Goal: Task Accomplishment & Management: Manage account settings

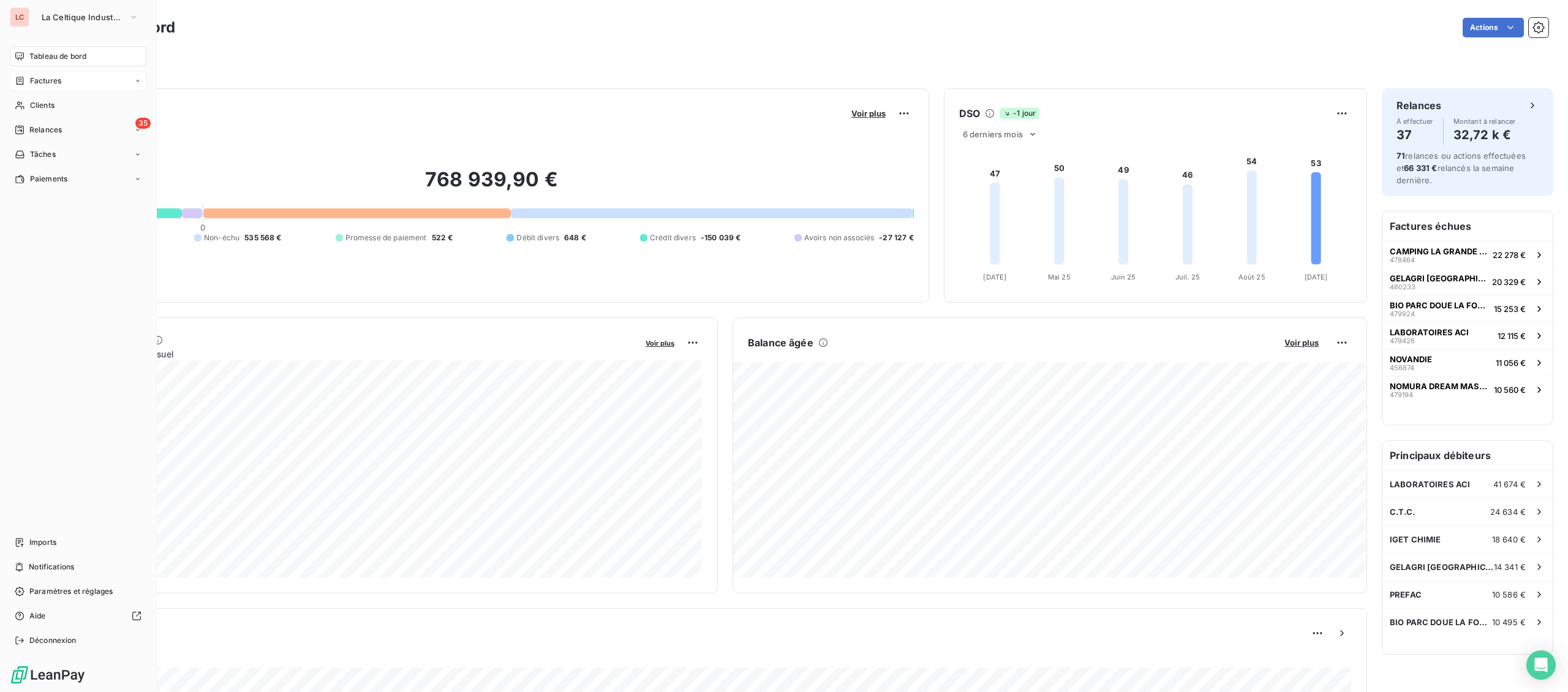
click at [32, 83] on span "Factures" at bounding box center [45, 81] width 31 height 11
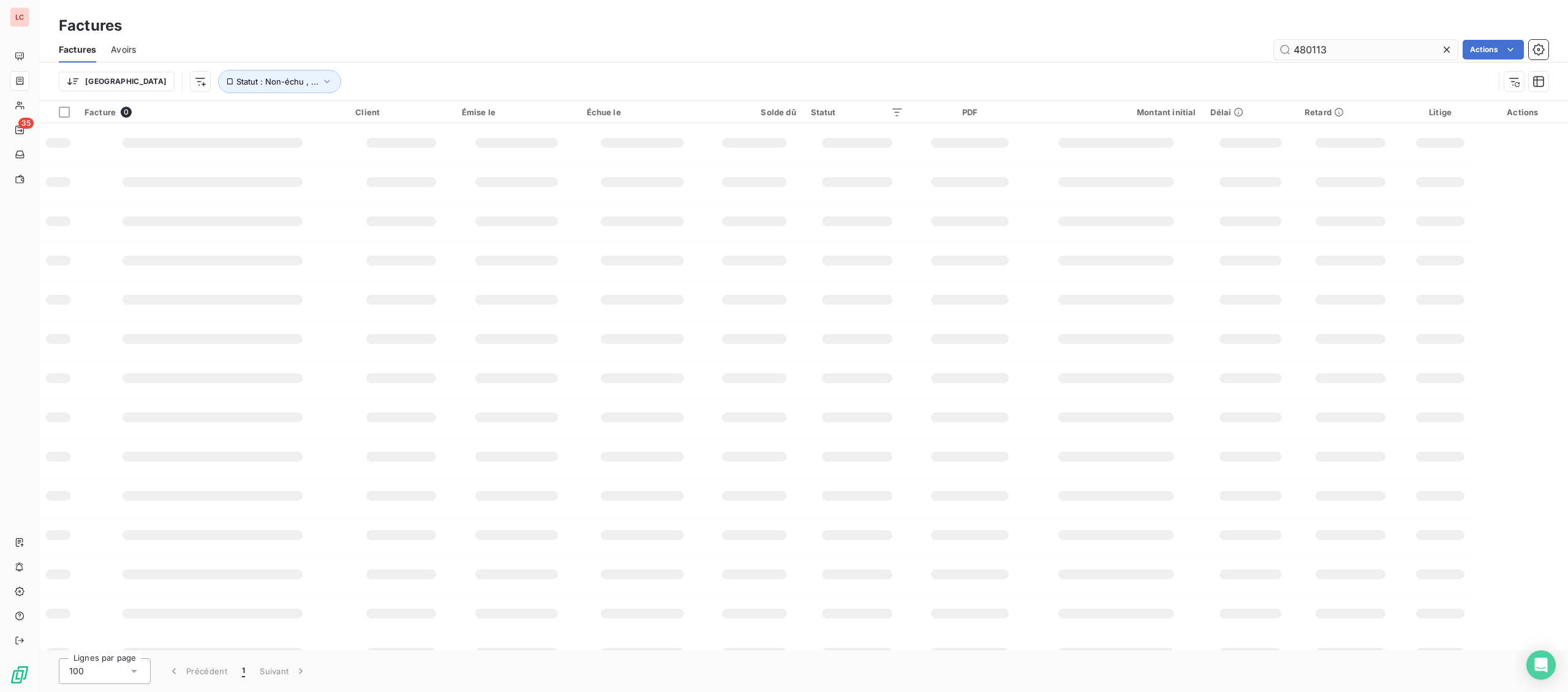
drag, startPoint x: 1312, startPoint y: 57, endPoint x: 1207, endPoint y: 58, distance: 105.0
click at [1274, 58] on input "480113" at bounding box center [1365, 49] width 184 height 20
type input "478266"
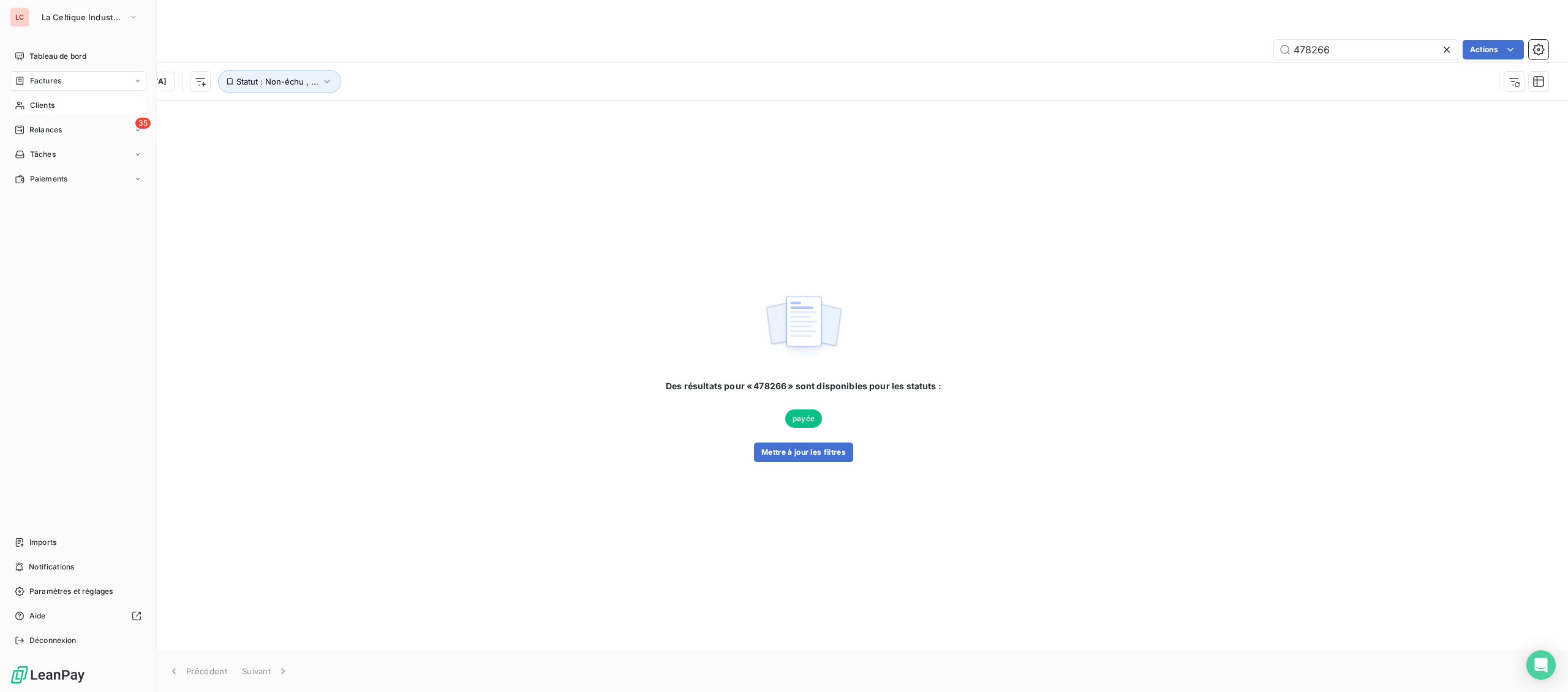
click at [32, 99] on div "Clients" at bounding box center [78, 105] width 136 height 20
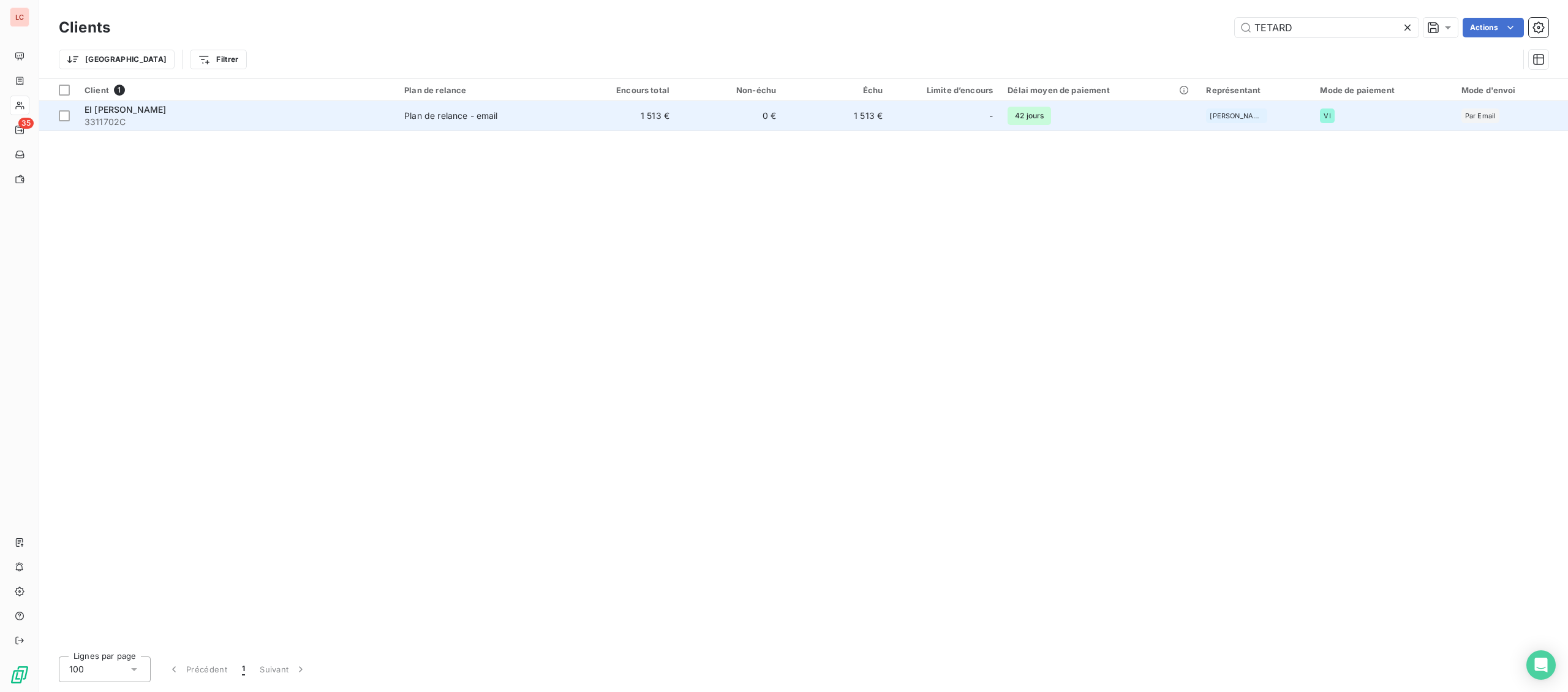
type input "TETARD"
click at [263, 115] on span "3311702C" at bounding box center [237, 121] width 305 height 12
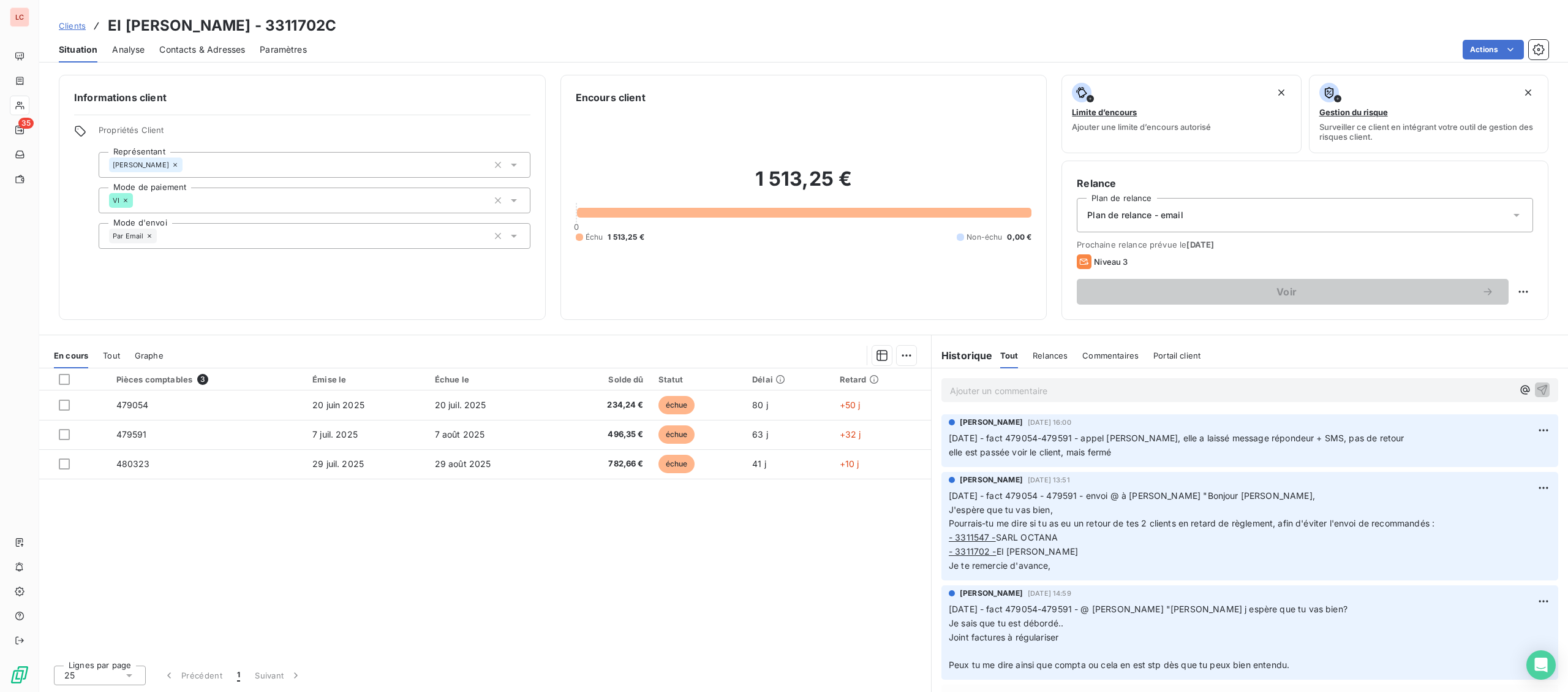
click at [1014, 402] on div "Ajouter un commentaire ﻿" at bounding box center [1250, 389] width 617 height 24
click at [1025, 392] on p "Ajouter un commentaire ﻿" at bounding box center [1231, 391] width 563 height 15
click at [1277, 390] on p "[DATE] - FACT 479054-479591-480323 - @ [PERSON_NAME] "" at bounding box center [1231, 390] width 563 height 14
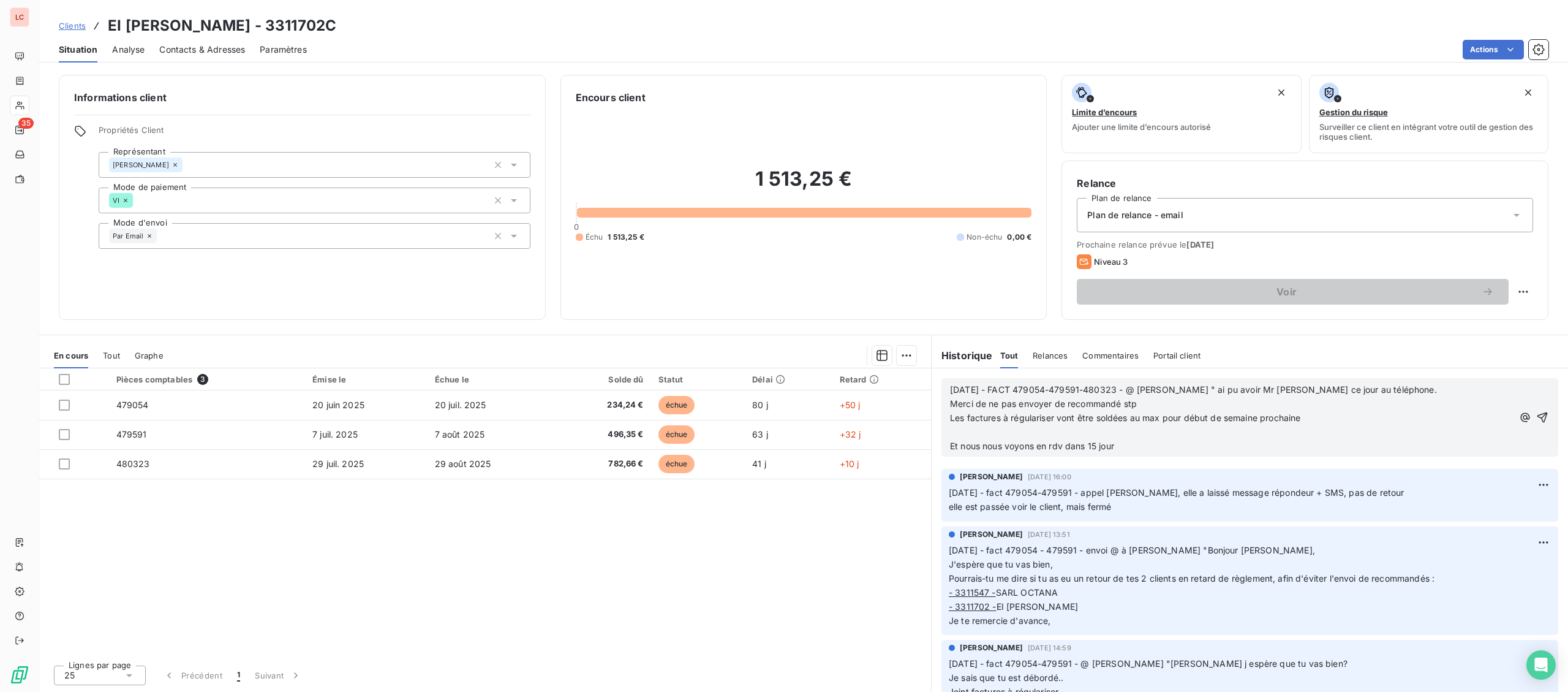
click at [1157, 432] on p "﻿" at bounding box center [1231, 432] width 563 height 14
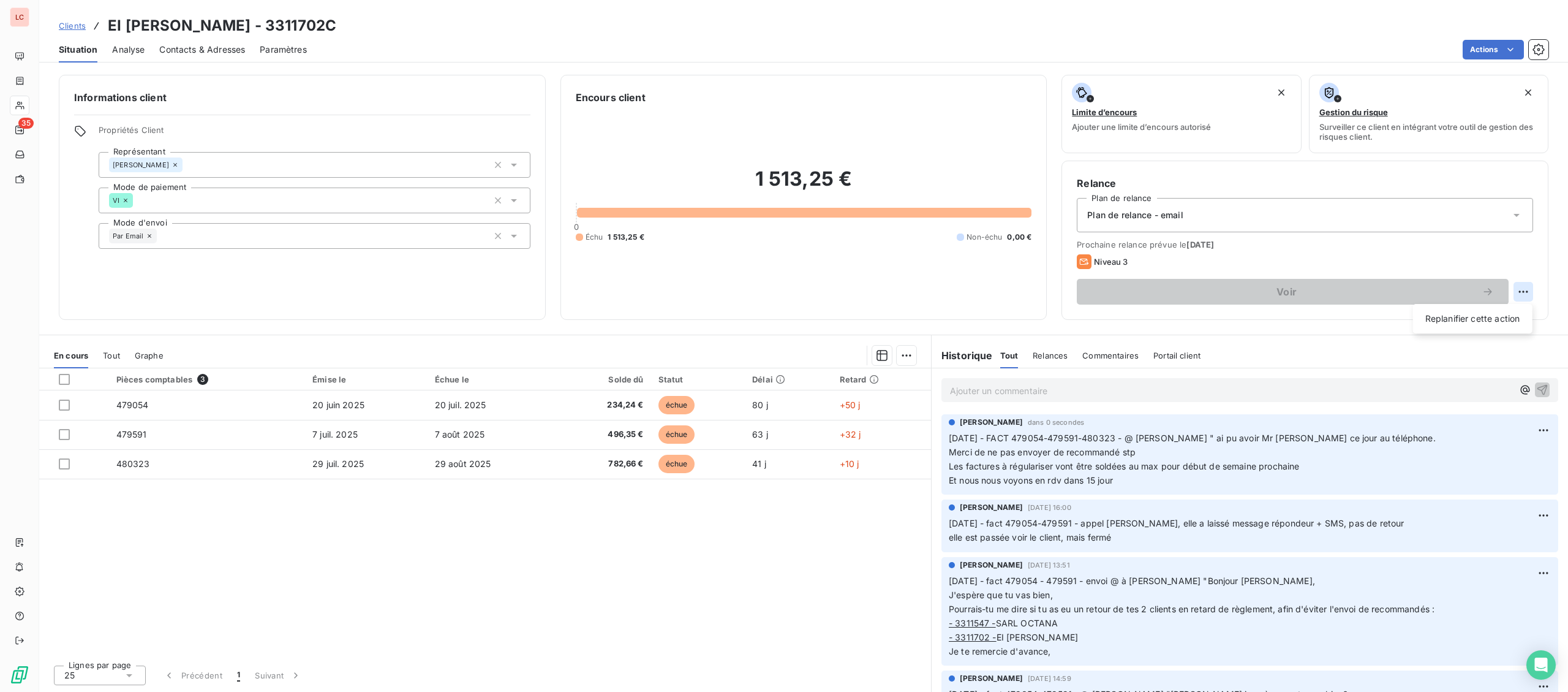
click at [1524, 286] on html "LC 35 Clients EI [PERSON_NAME] - 3311702C Situation Analyse Contacts & Adresses…" at bounding box center [784, 346] width 1568 height 692
click at [1472, 324] on div "Replanifier cette action" at bounding box center [1472, 318] width 110 height 20
select select "8"
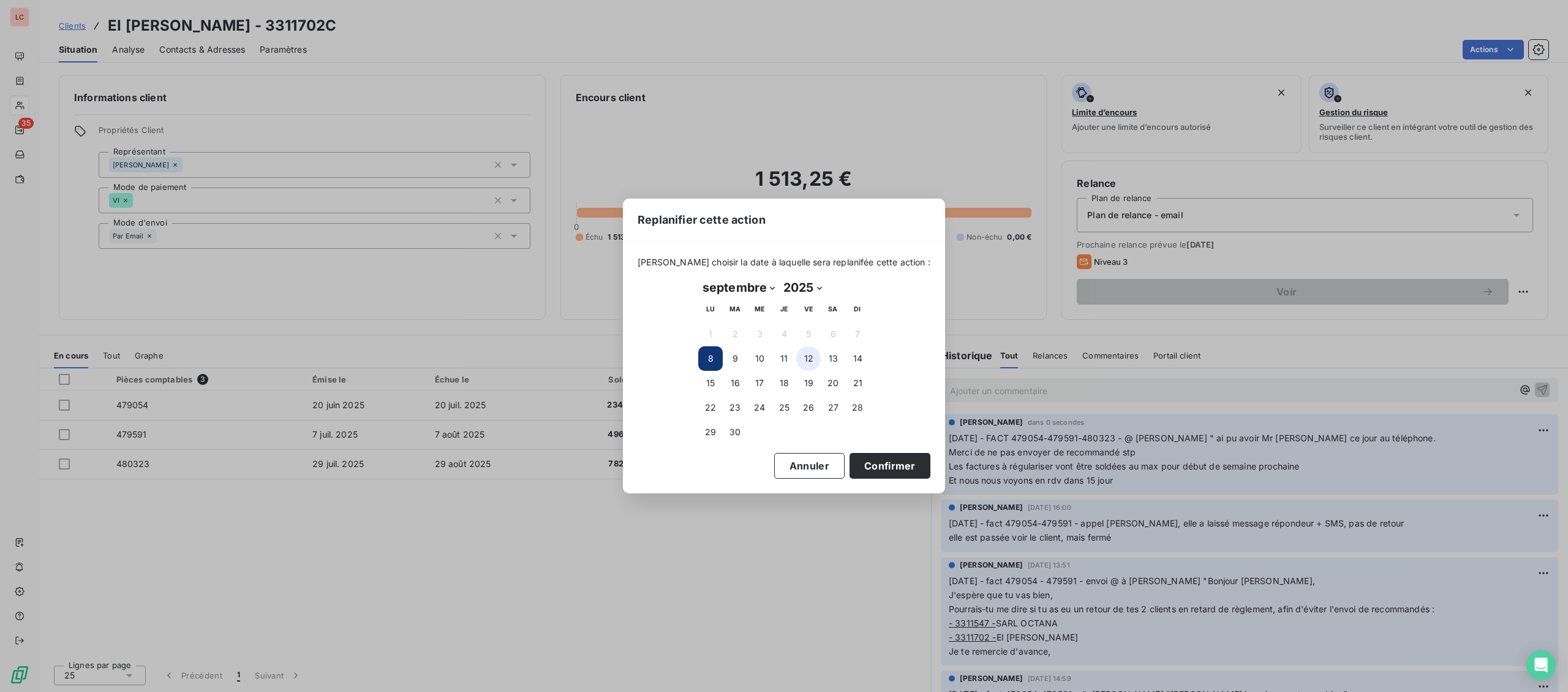
click at [802, 353] on button "12" at bounding box center [808, 359] width 25 height 25
click at [858, 466] on button "Confirmer" at bounding box center [890, 465] width 80 height 26
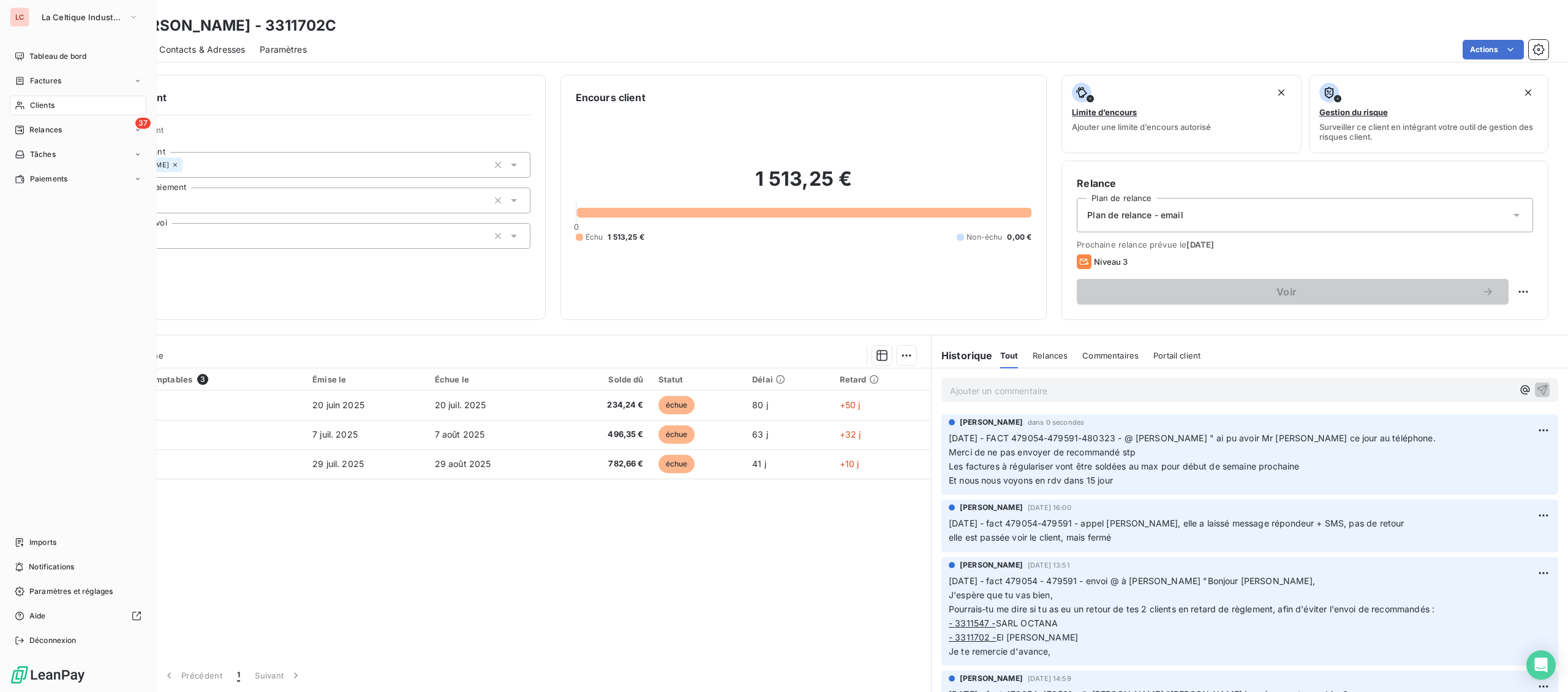
click at [39, 103] on span "Clients" at bounding box center [43, 105] width 25 height 11
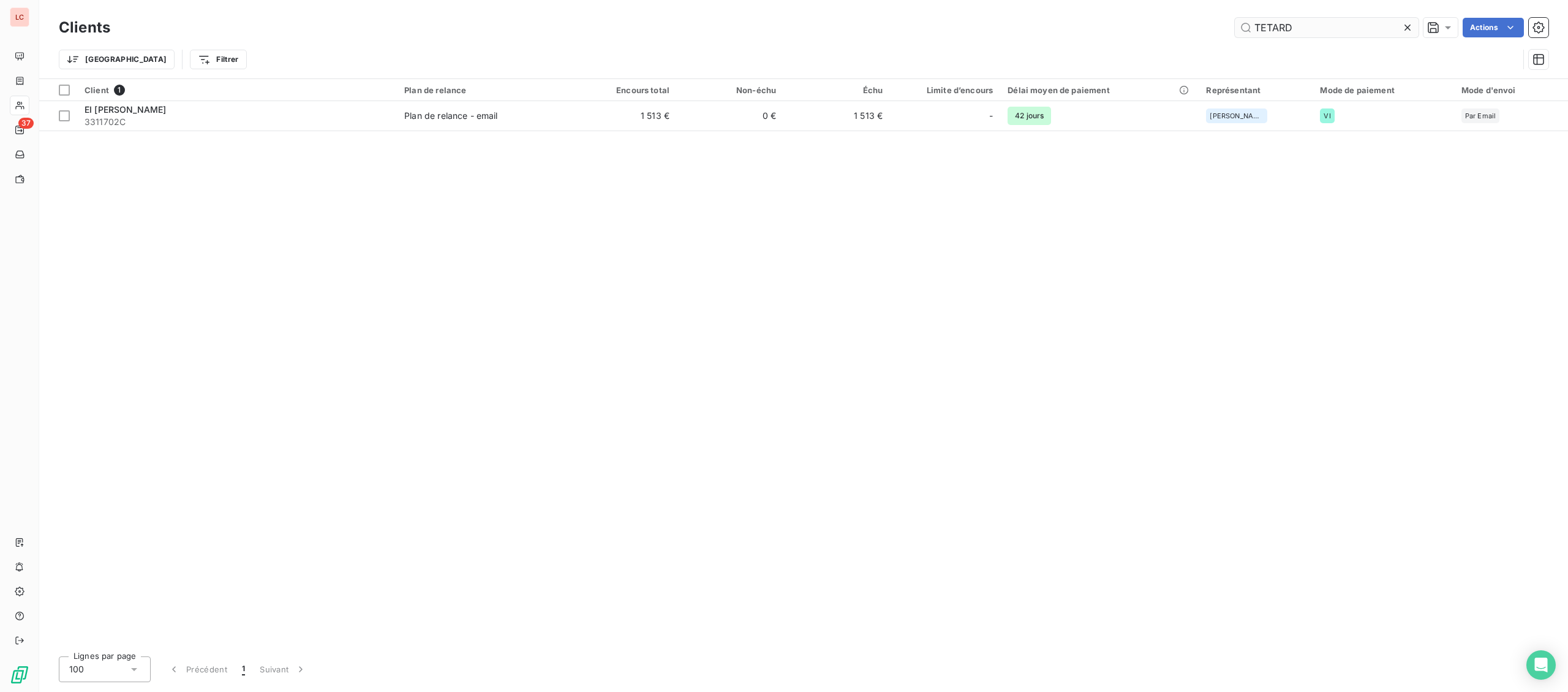
drag, startPoint x: 1363, startPoint y: 29, endPoint x: 997, endPoint y: 19, distance: 366.1
click at [1235, 19] on input "TETARD" at bounding box center [1327, 27] width 184 height 20
type input "3311547"
click at [313, 132] on div "Client 1 Plan de relance Encours total Non-échu Échu Limite d’encours Délai moy…" at bounding box center [802, 362] width 1528 height 567
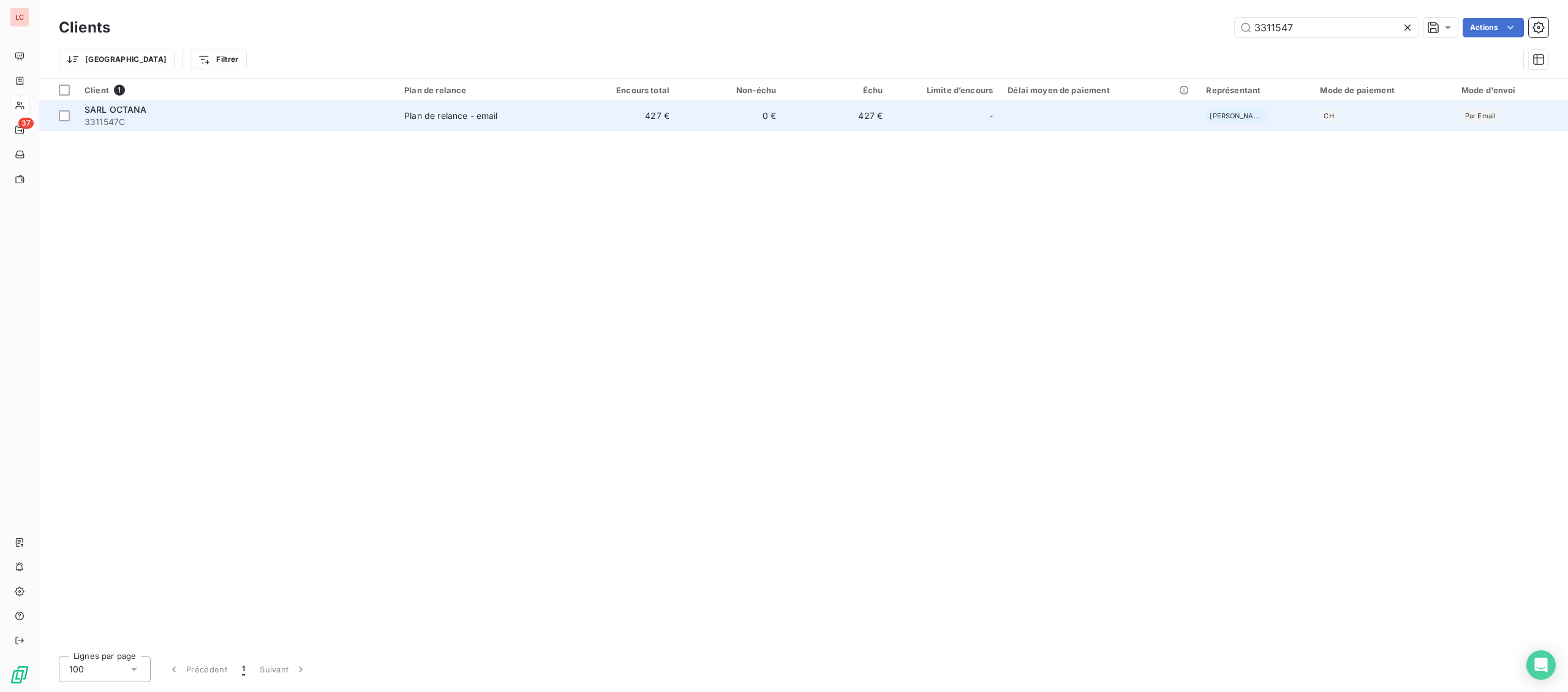
click at [315, 128] on span "3311547C" at bounding box center [237, 121] width 305 height 12
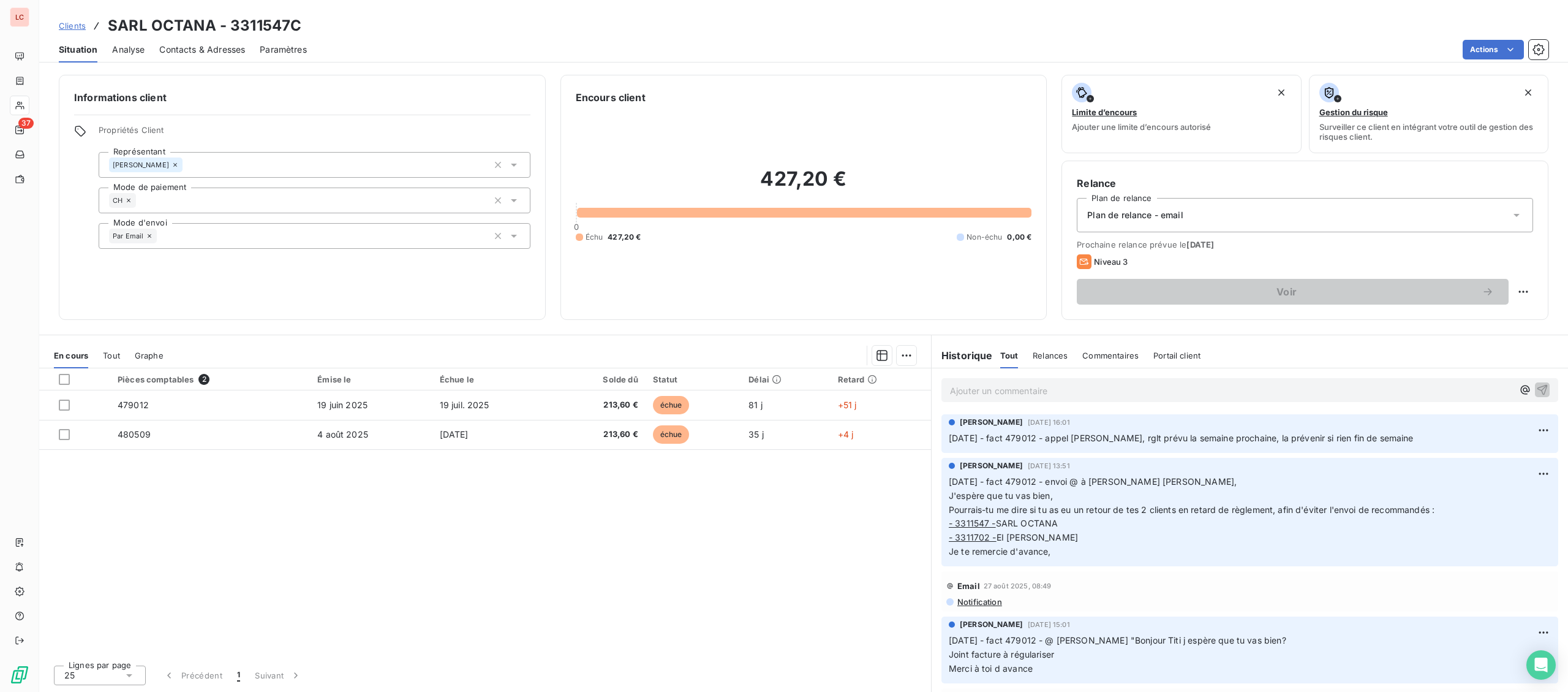
click at [966, 388] on p "Ajouter un commentaire ﻿" at bounding box center [1231, 391] width 563 height 15
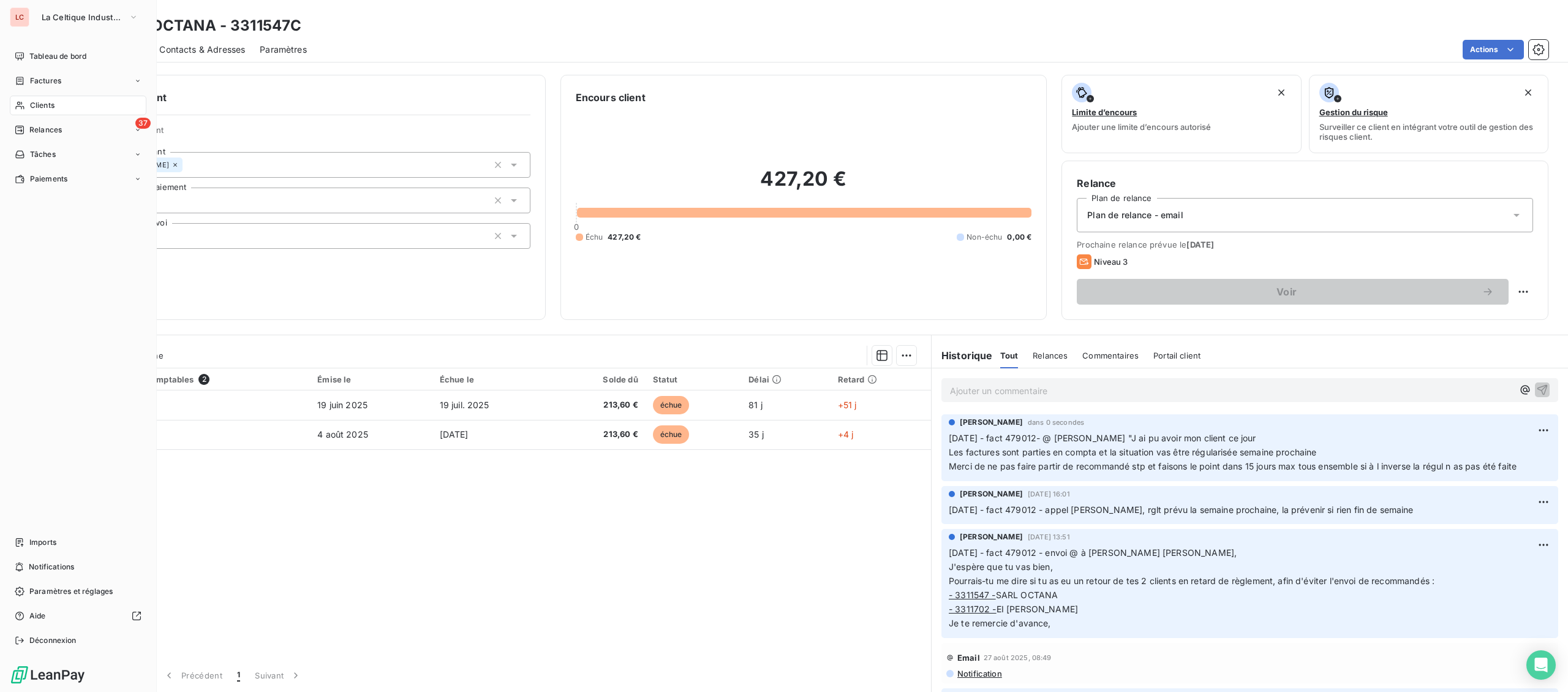
click at [39, 108] on span "Clients" at bounding box center [43, 105] width 25 height 11
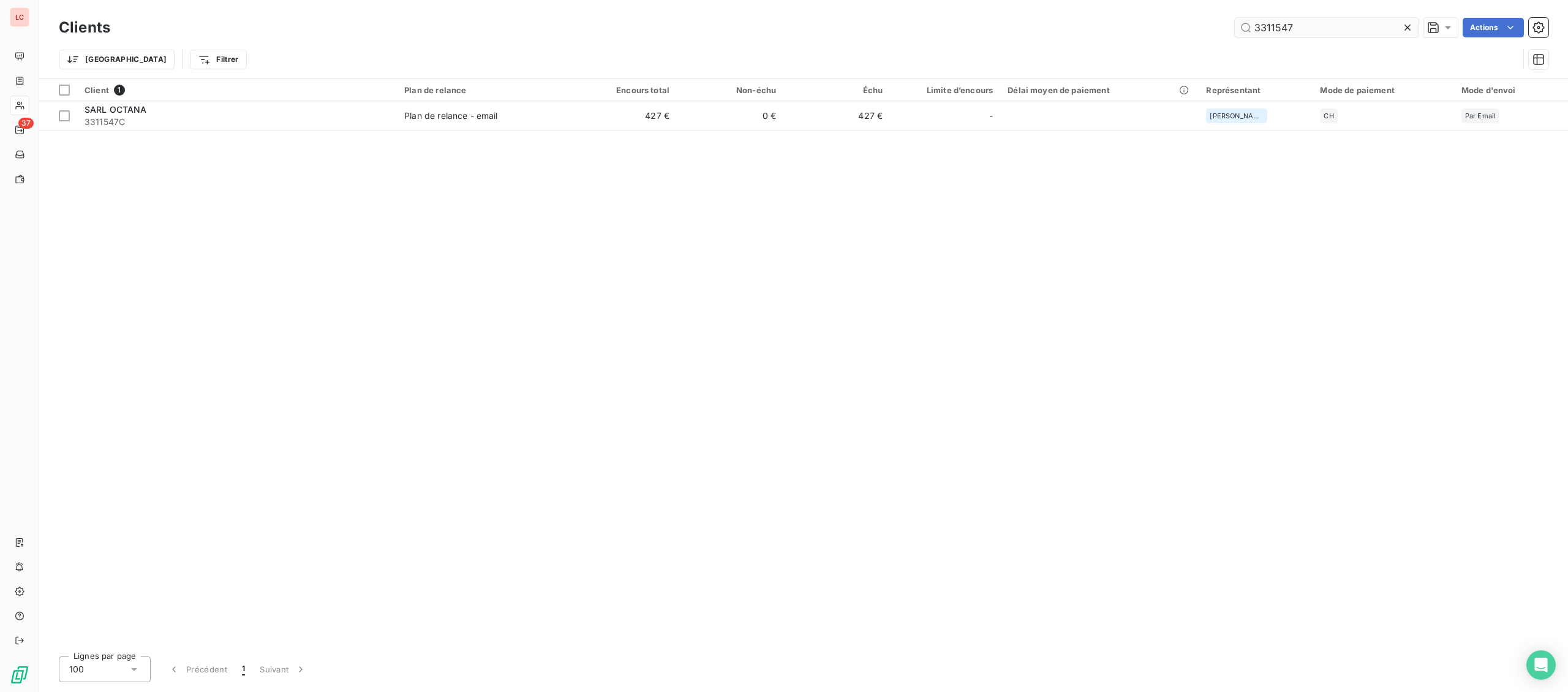
drag, startPoint x: 1354, startPoint y: 20, endPoint x: 884, endPoint y: 30, distance: 470.1
click at [1235, 30] on input "3311547" at bounding box center [1327, 27] width 184 height 20
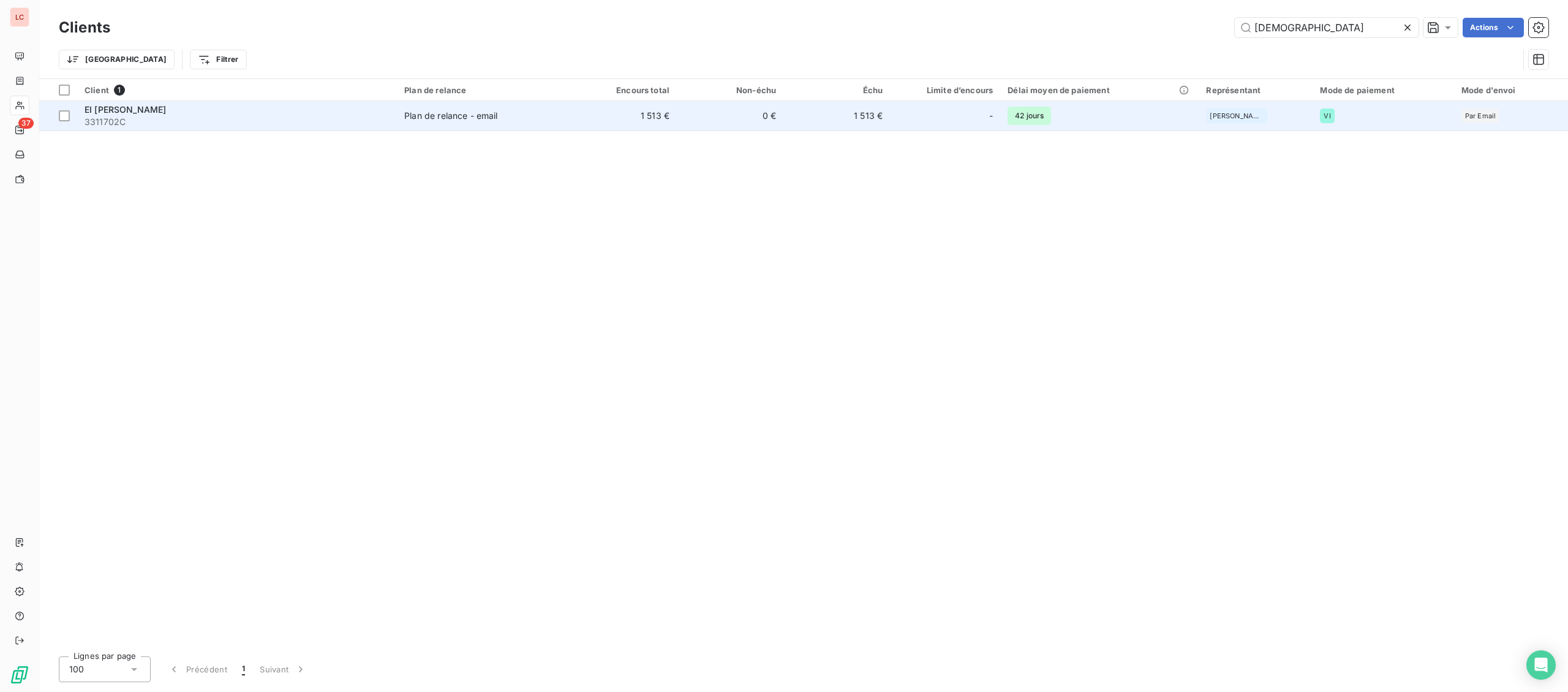
type input "[DEMOGRAPHIC_DATA]"
click at [142, 107] on span "EI [PERSON_NAME]" at bounding box center [125, 109] width 81 height 10
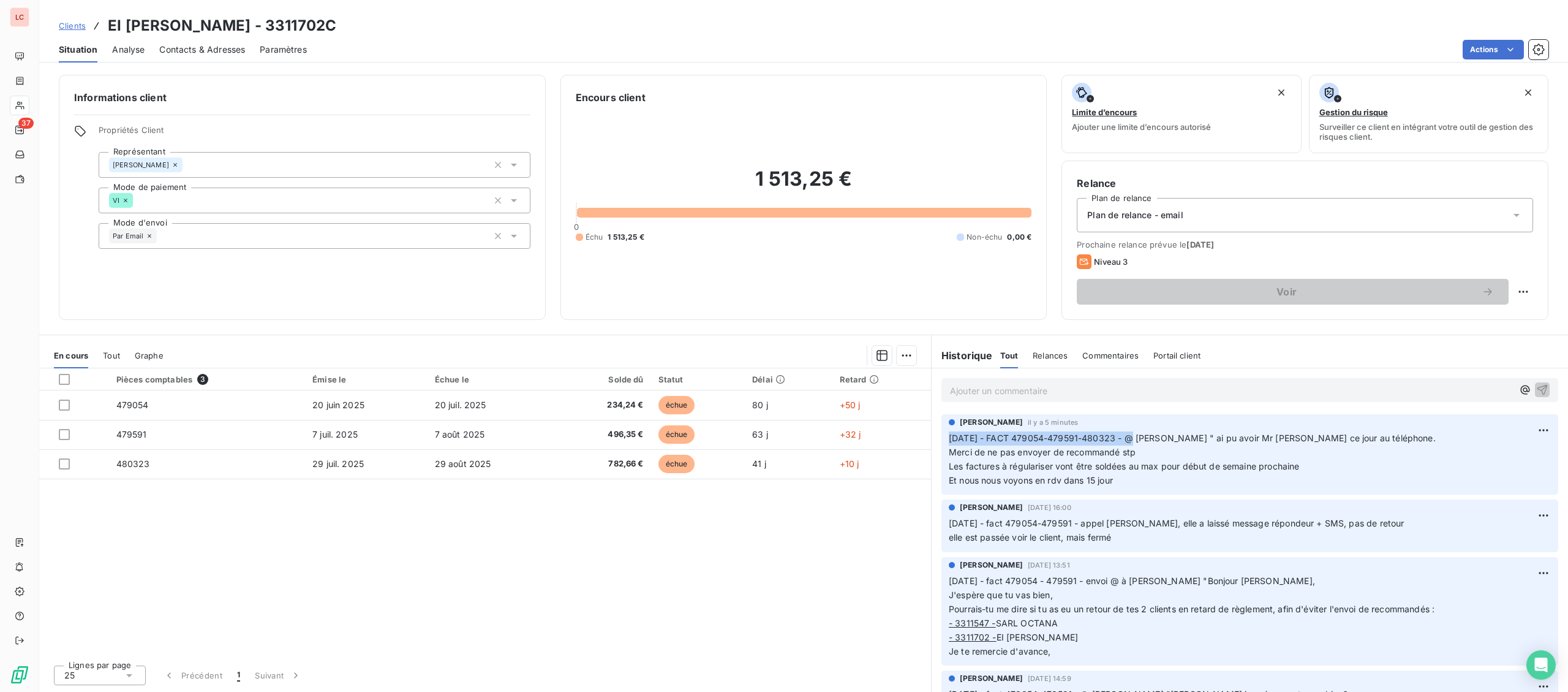
drag, startPoint x: 1135, startPoint y: 436, endPoint x: 938, endPoint y: 442, distance: 197.1
click at [938, 442] on div "[PERSON_NAME] il y a 5 minutes [DATE] - FACT 479054-479591-480323 - @ [PERSON_N…" at bounding box center [1249, 454] width 636 height 86
copy span "[DATE] - FACT 479054-479591-480323"
click at [979, 392] on p "Ajouter un commentaire ﻿" at bounding box center [1231, 391] width 563 height 15
click at [1225, 398] on div "[DATE] - FACT 479054-479591-480323 - @ client "" at bounding box center [1250, 389] width 617 height 23
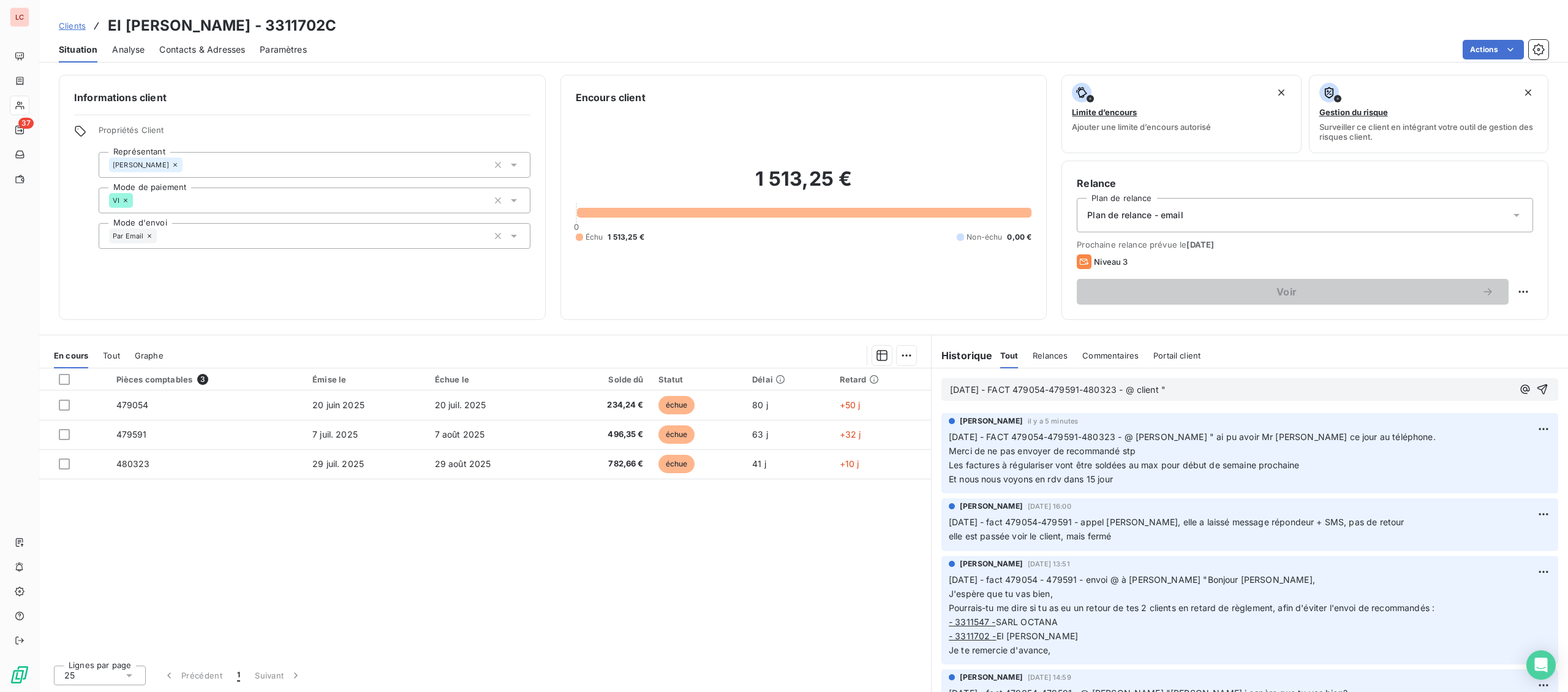
click at [1224, 384] on p "[DATE] - FACT 479054-479591-480323 - @ client "" at bounding box center [1231, 390] width 563 height 14
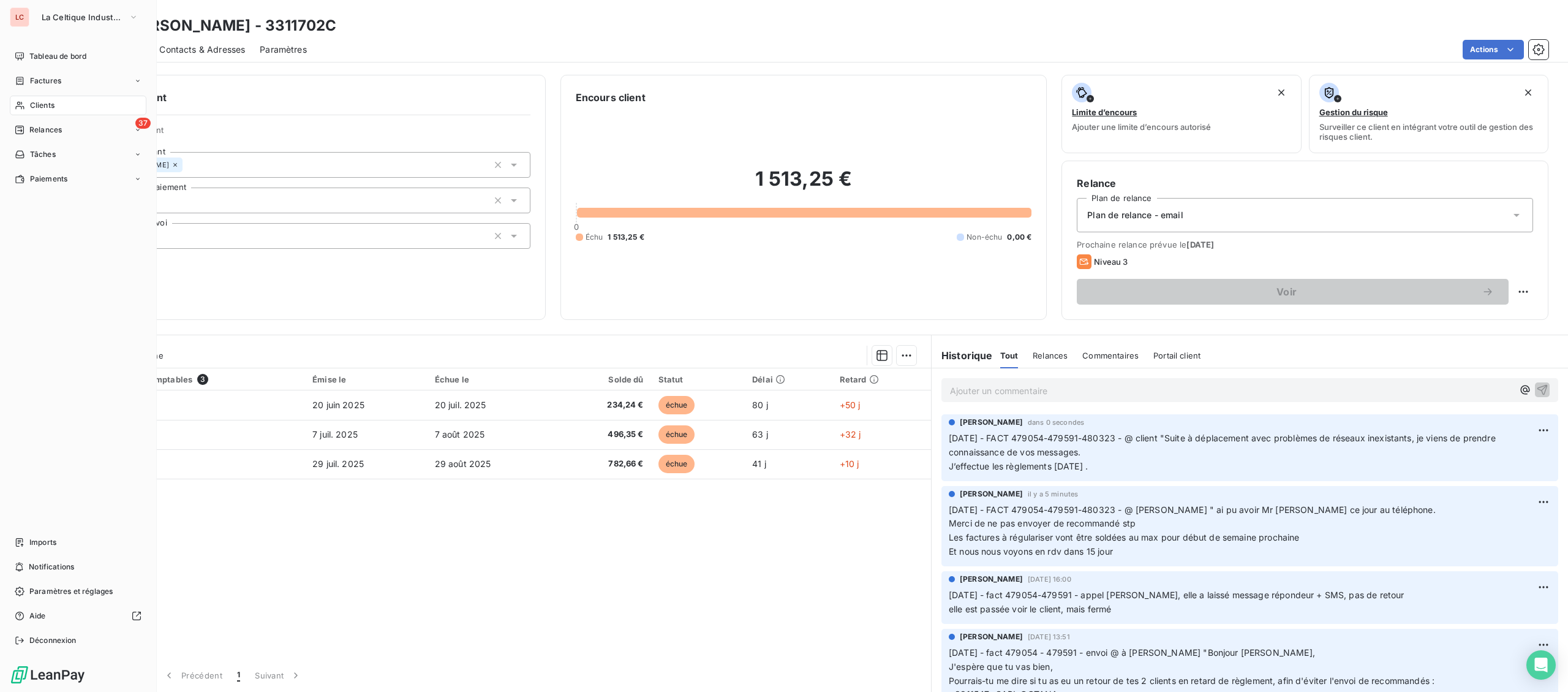
click at [28, 105] on div "Clients" at bounding box center [78, 105] width 136 height 20
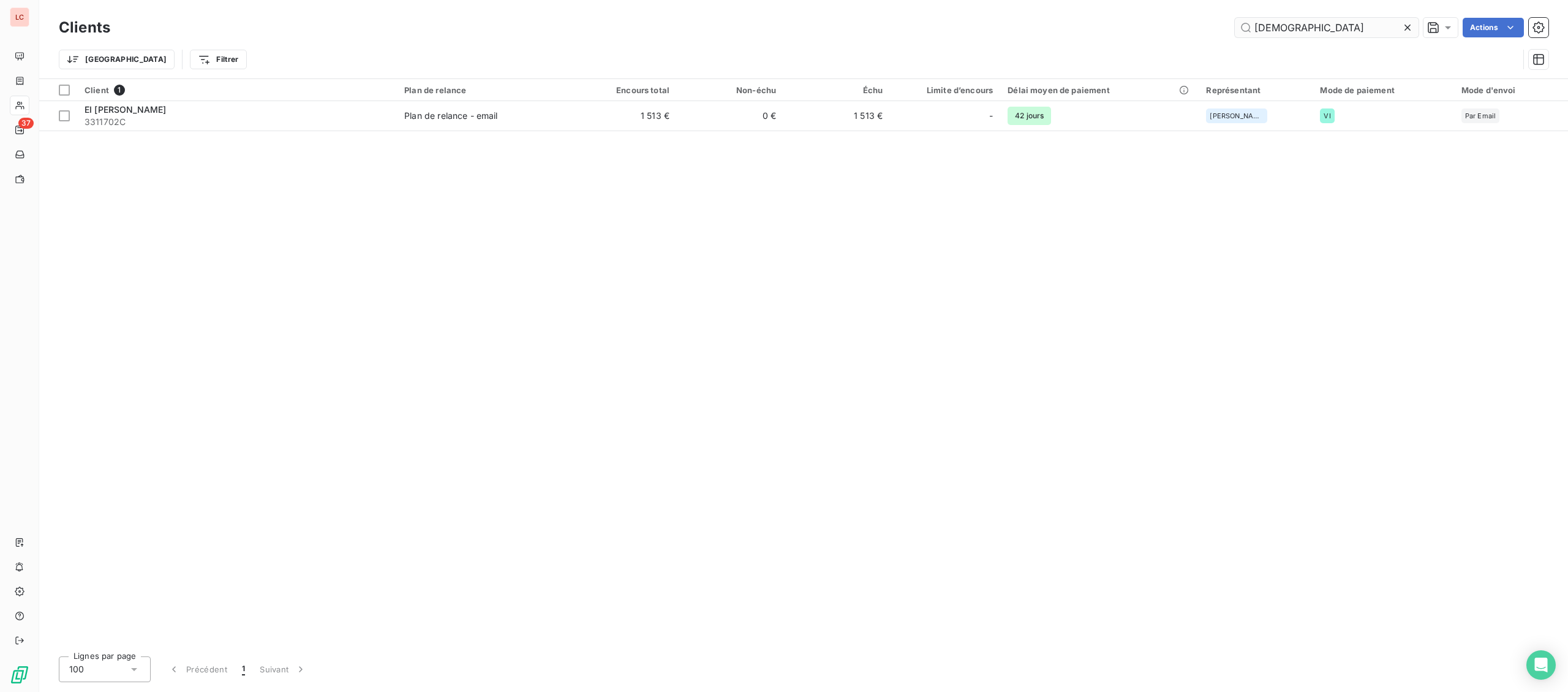
drag, startPoint x: 1284, startPoint y: 29, endPoint x: 1101, endPoint y: 11, distance: 183.9
click at [1235, 18] on input "[DEMOGRAPHIC_DATA]" at bounding box center [1327, 27] width 184 height 20
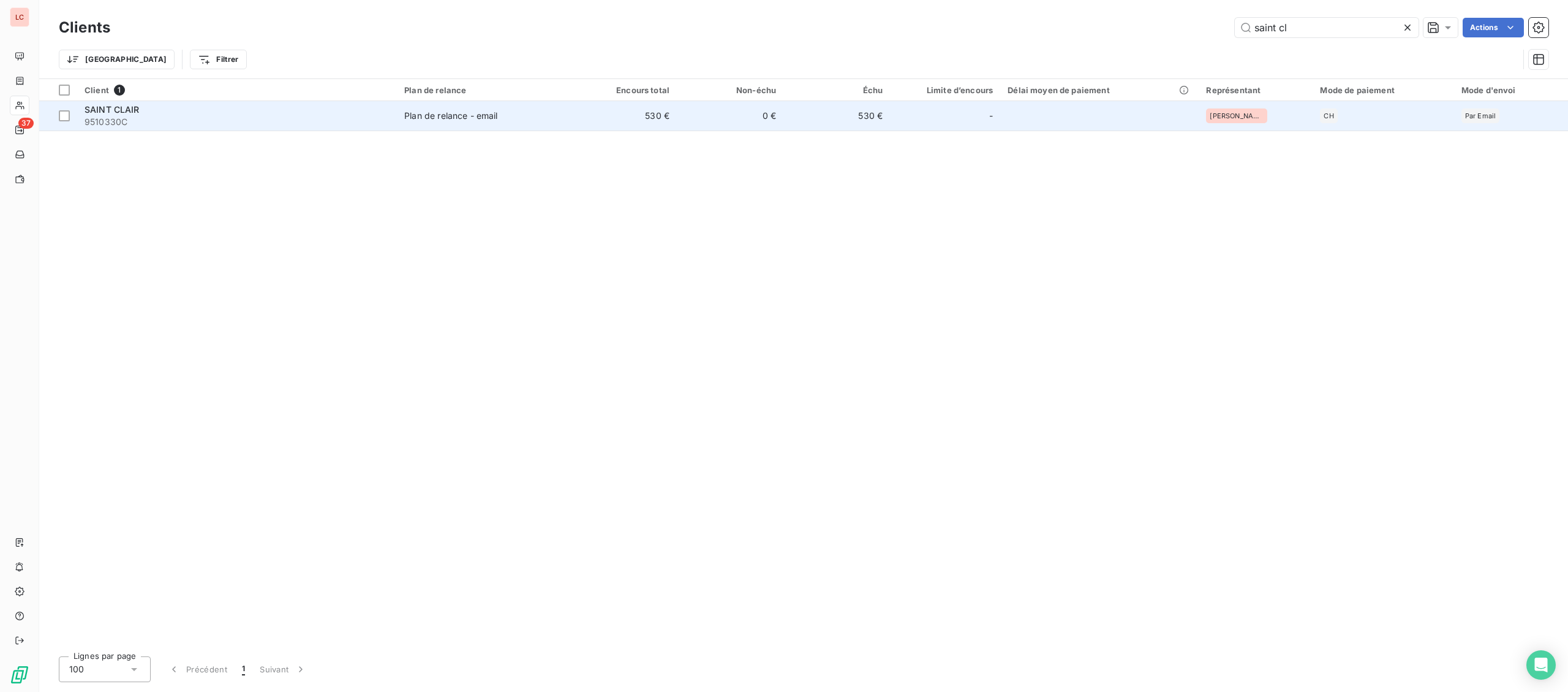
type input "saint cl"
click at [330, 110] on div "SAINT CLAIR" at bounding box center [237, 109] width 305 height 12
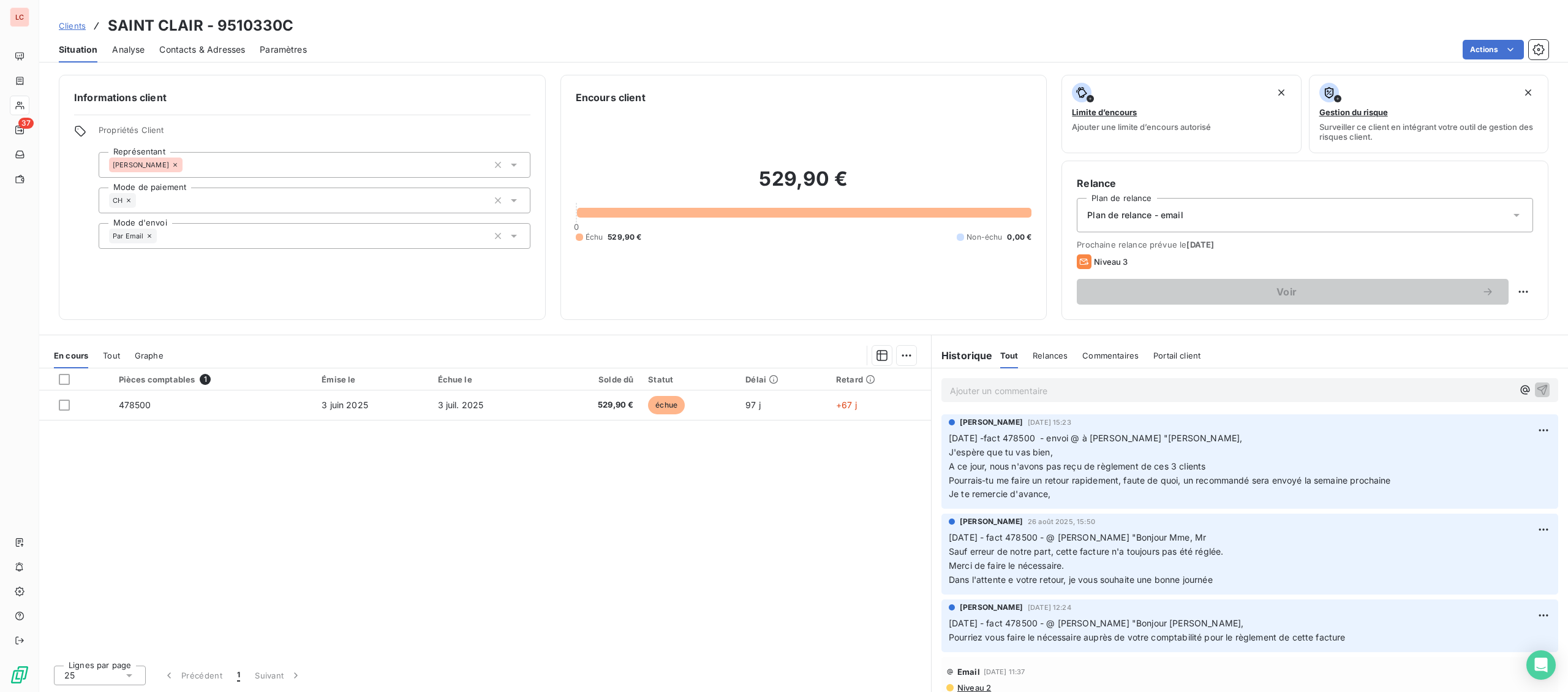
click at [1007, 397] on p "Ajouter un commentaire ﻿" at bounding box center [1231, 391] width 563 height 15
click at [1235, 390] on p "[DATE] - fact 478500 - @ [PERSON_NAME] "" at bounding box center [1231, 390] width 563 height 14
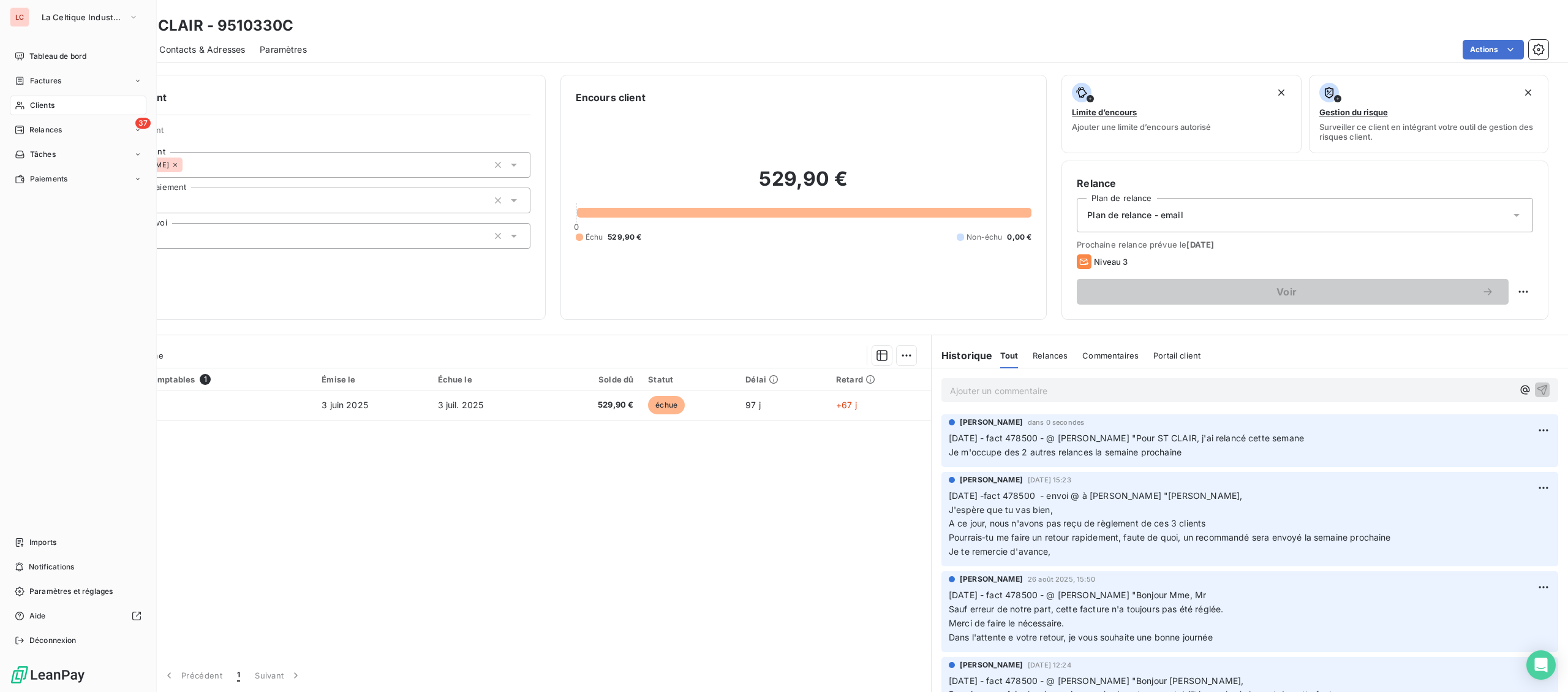
click at [26, 110] on div "Clients" at bounding box center [78, 105] width 136 height 20
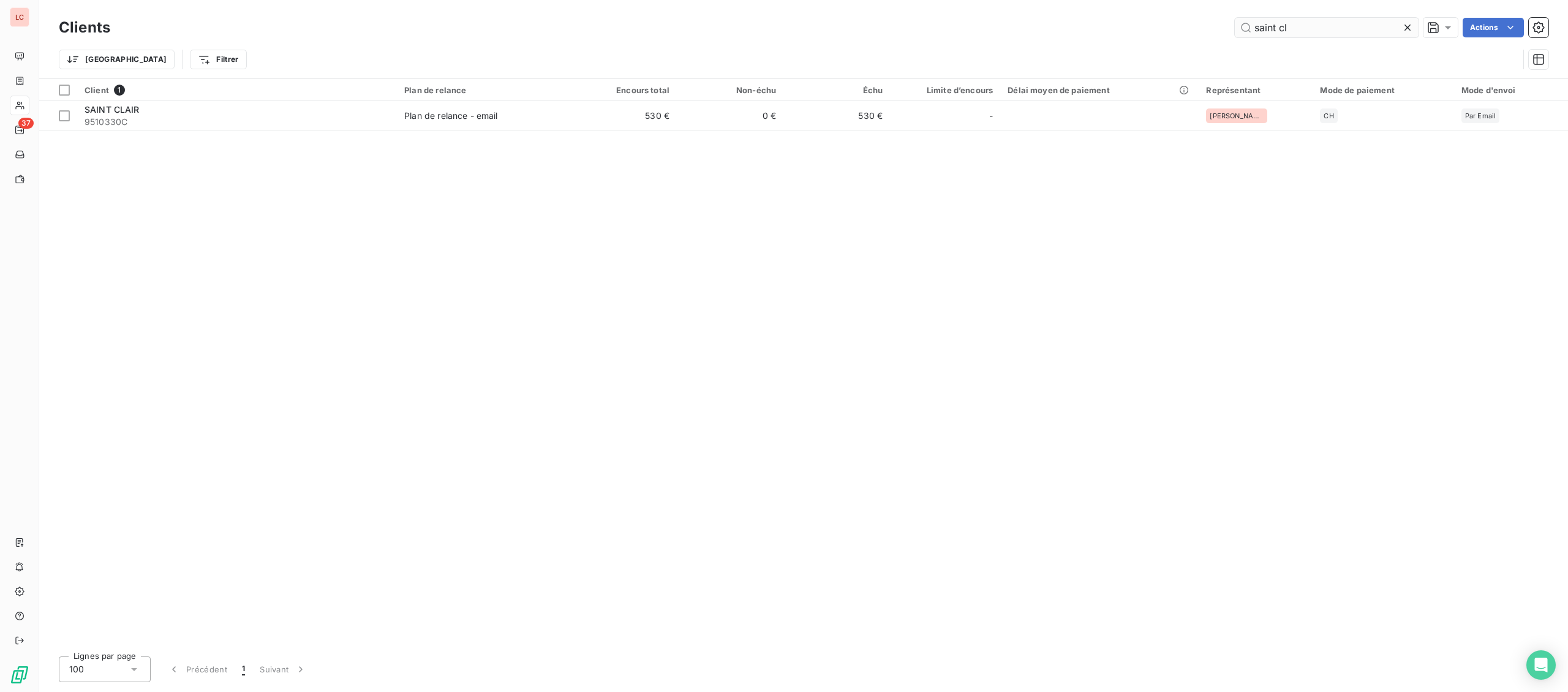
drag, startPoint x: 1295, startPoint y: 37, endPoint x: 1156, endPoint y: 30, distance: 139.2
click at [1235, 30] on input "saint cl" at bounding box center [1327, 27] width 184 height 20
type input "78200"
click at [243, 95] on div "Client 1" at bounding box center [237, 90] width 305 height 11
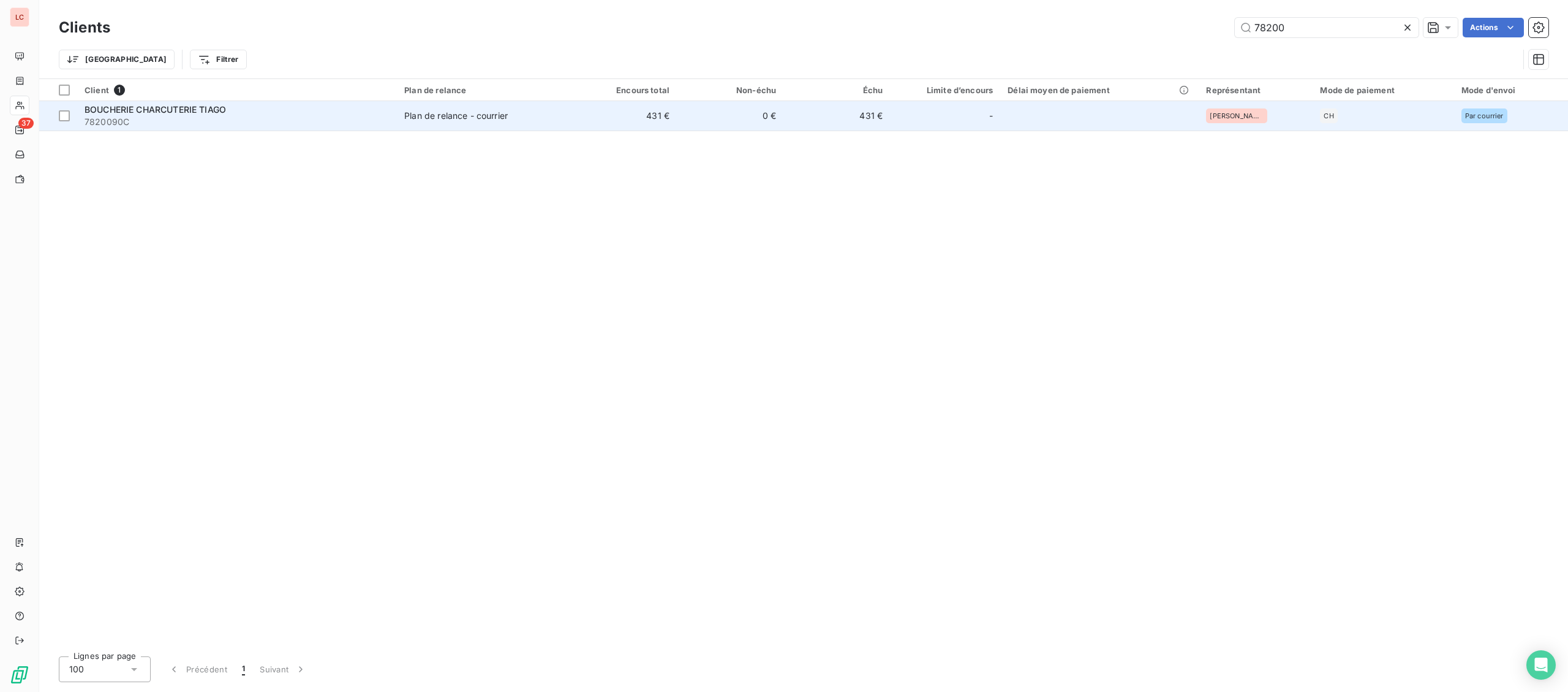
click at [240, 106] on div "BOUCHERIE CHARCUTERIE TIAGO" at bounding box center [237, 109] width 305 height 12
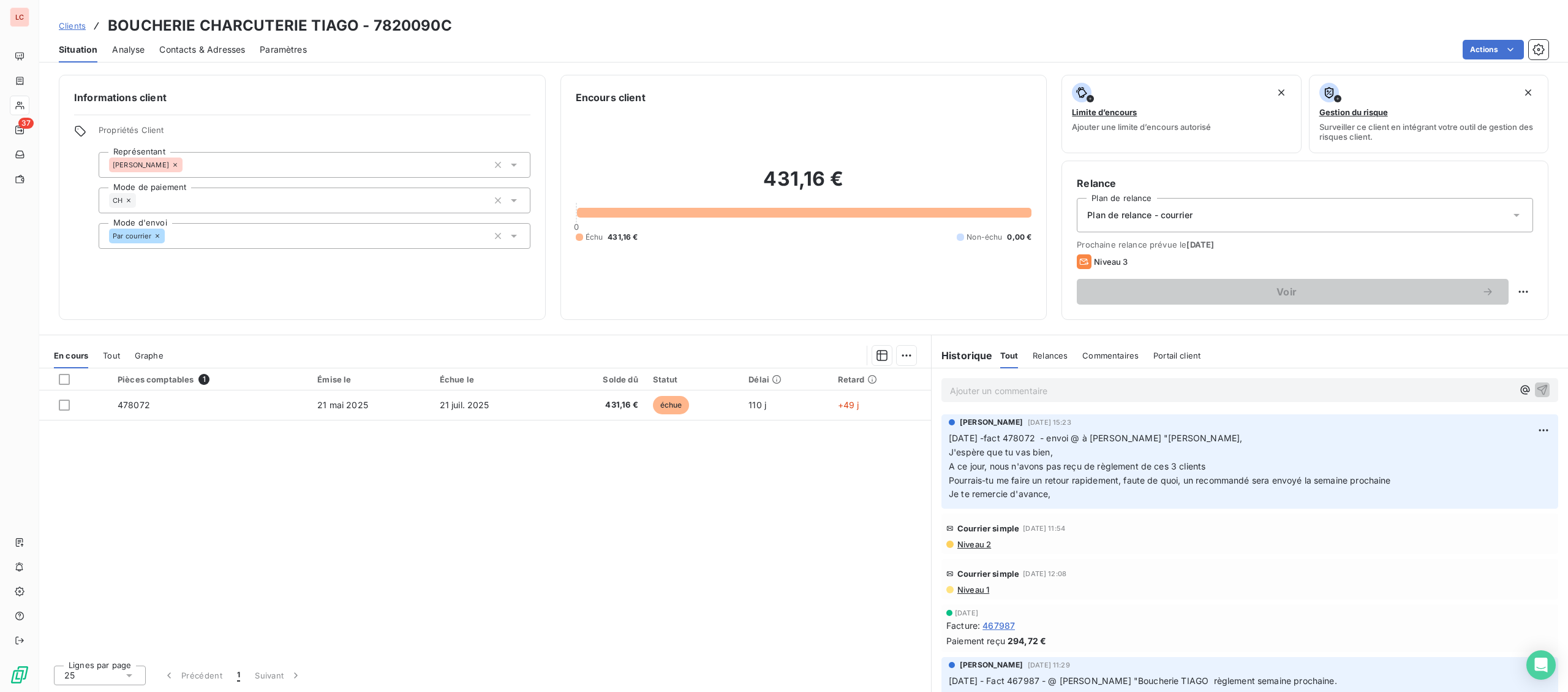
click at [1095, 392] on p "Ajouter un commentaire ﻿" at bounding box center [1231, 391] width 563 height 15
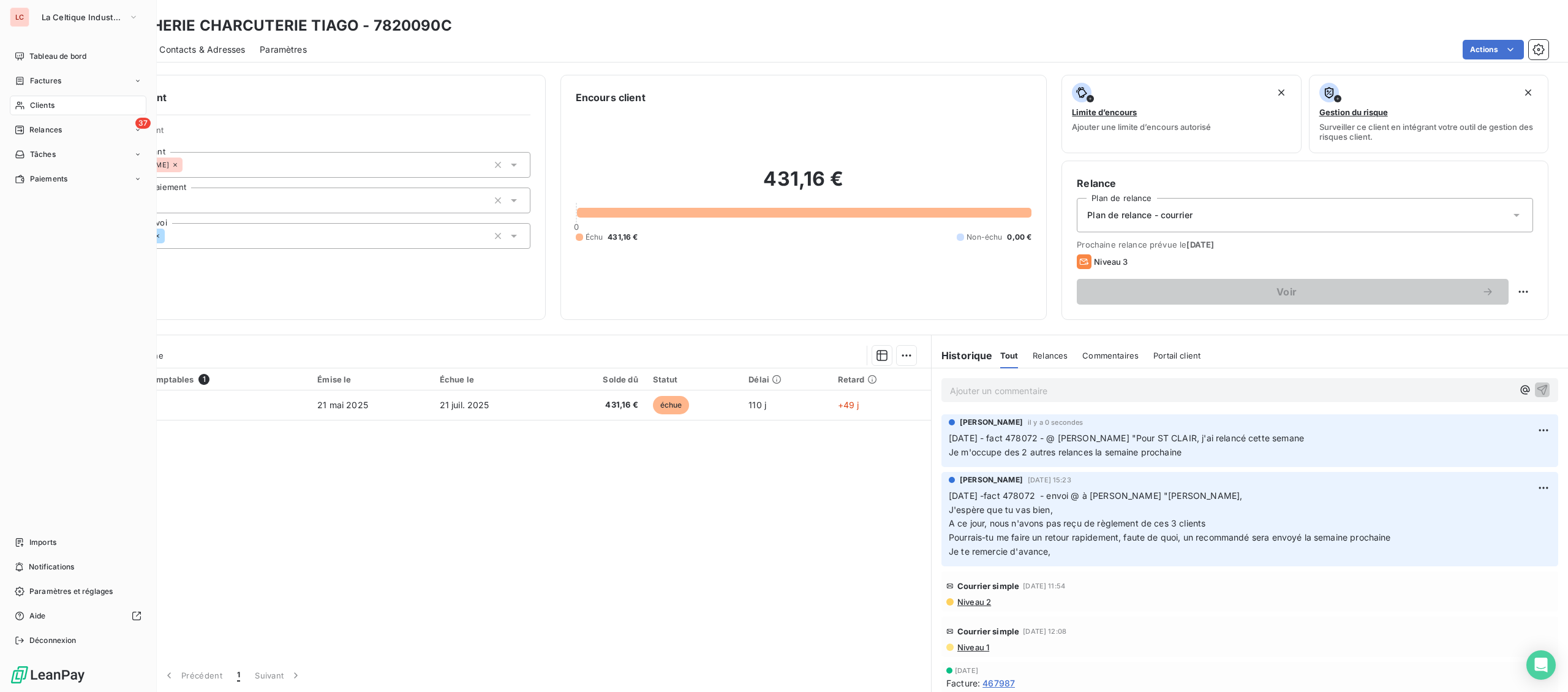
click at [18, 109] on icon at bounding box center [20, 105] width 10 height 9
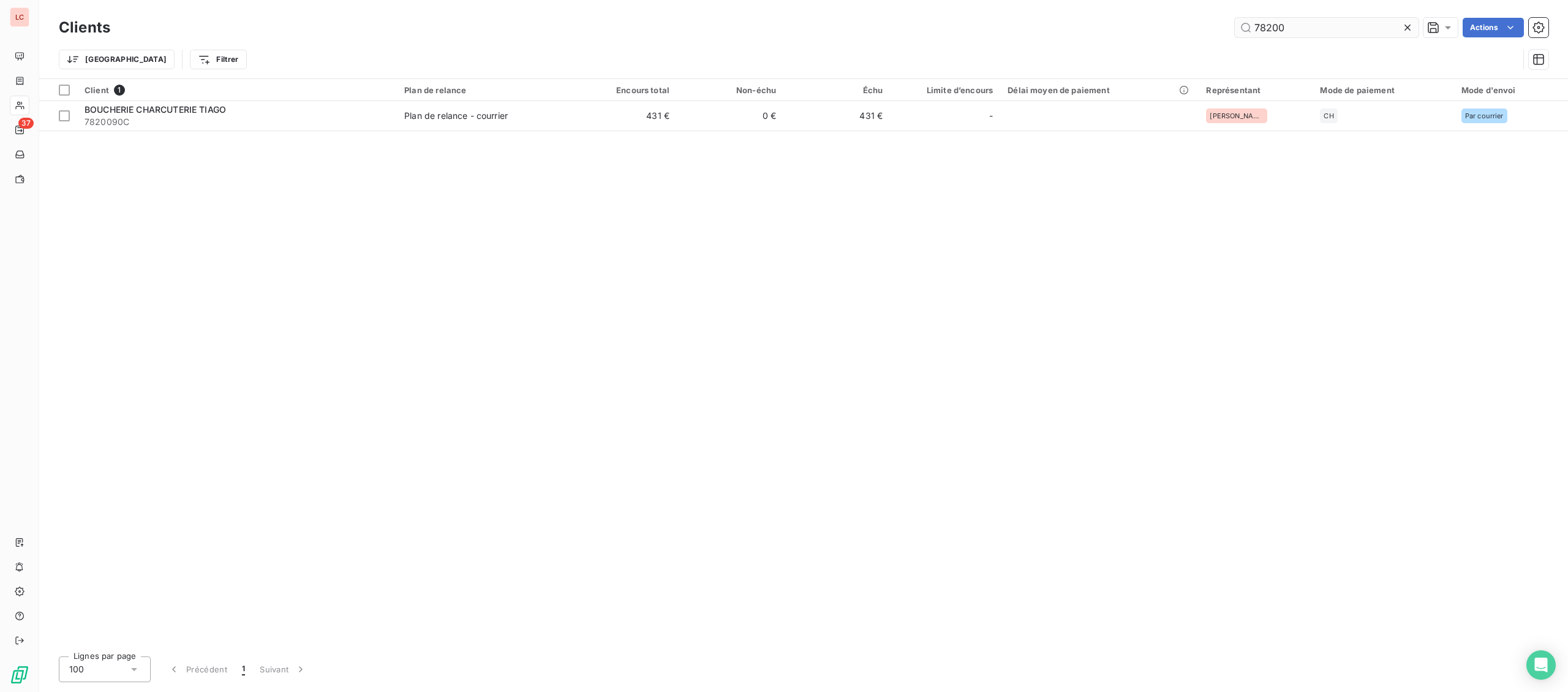
drag, startPoint x: 1320, startPoint y: 32, endPoint x: 985, endPoint y: 24, distance: 335.1
click at [1235, 24] on input "78200" at bounding box center [1327, 27] width 184 height 20
type input "symbio"
click at [180, 134] on div "Client 1 Plan de relance Encours total Non-échu Échu Limite d’encours Délai moy…" at bounding box center [802, 362] width 1528 height 567
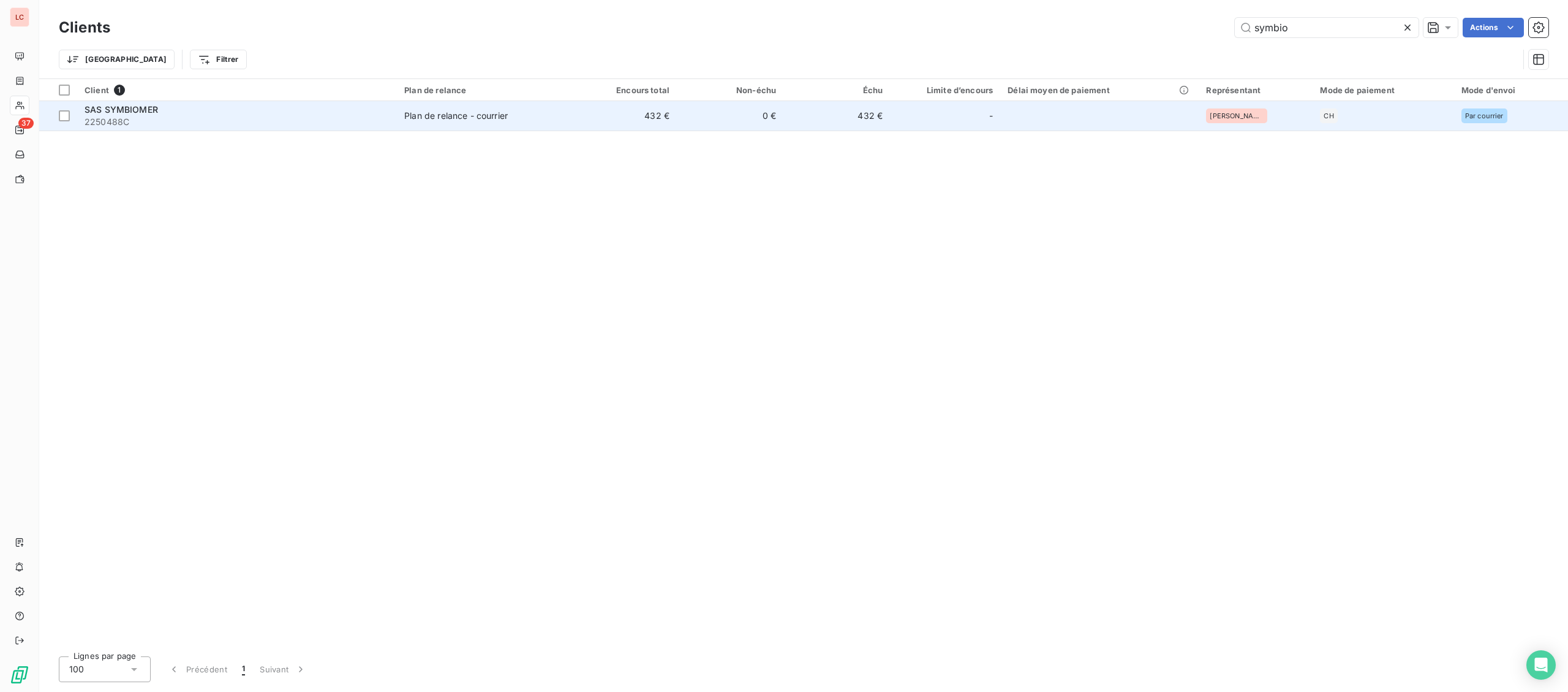
click at [182, 119] on span "2250488C" at bounding box center [237, 121] width 305 height 12
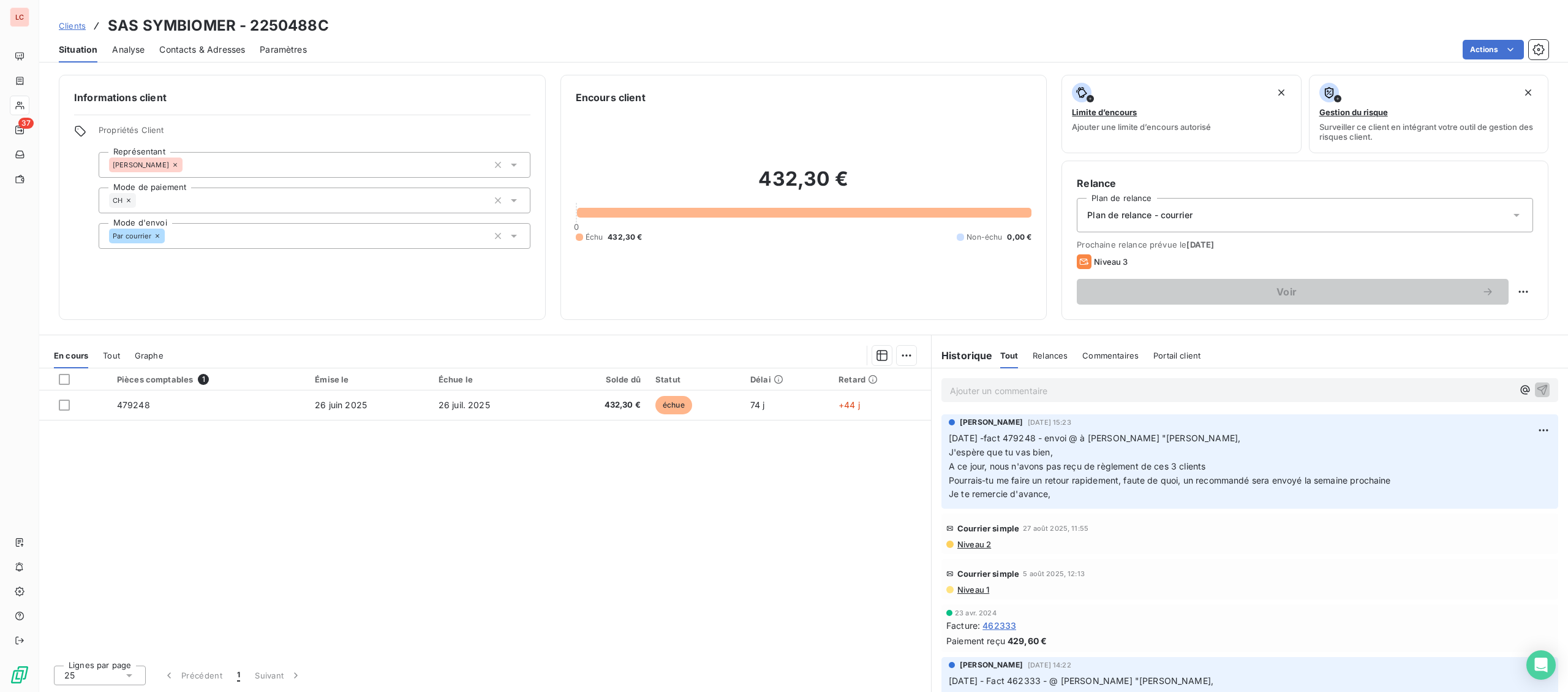
click at [1063, 392] on p "Ajouter un commentaire ﻿" at bounding box center [1231, 391] width 563 height 15
